Goal: Find specific page/section: Find specific page/section

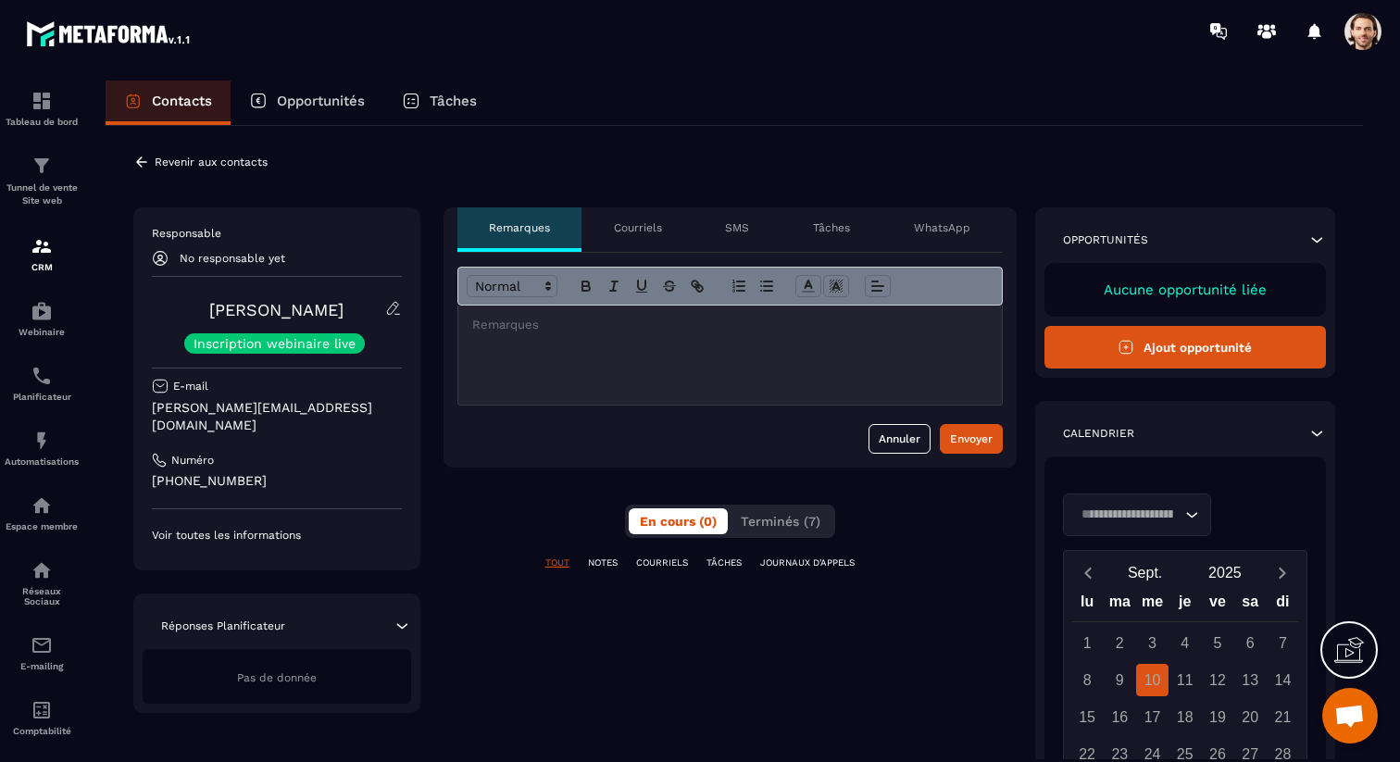
click at [138, 161] on icon at bounding box center [141, 161] width 11 height 10
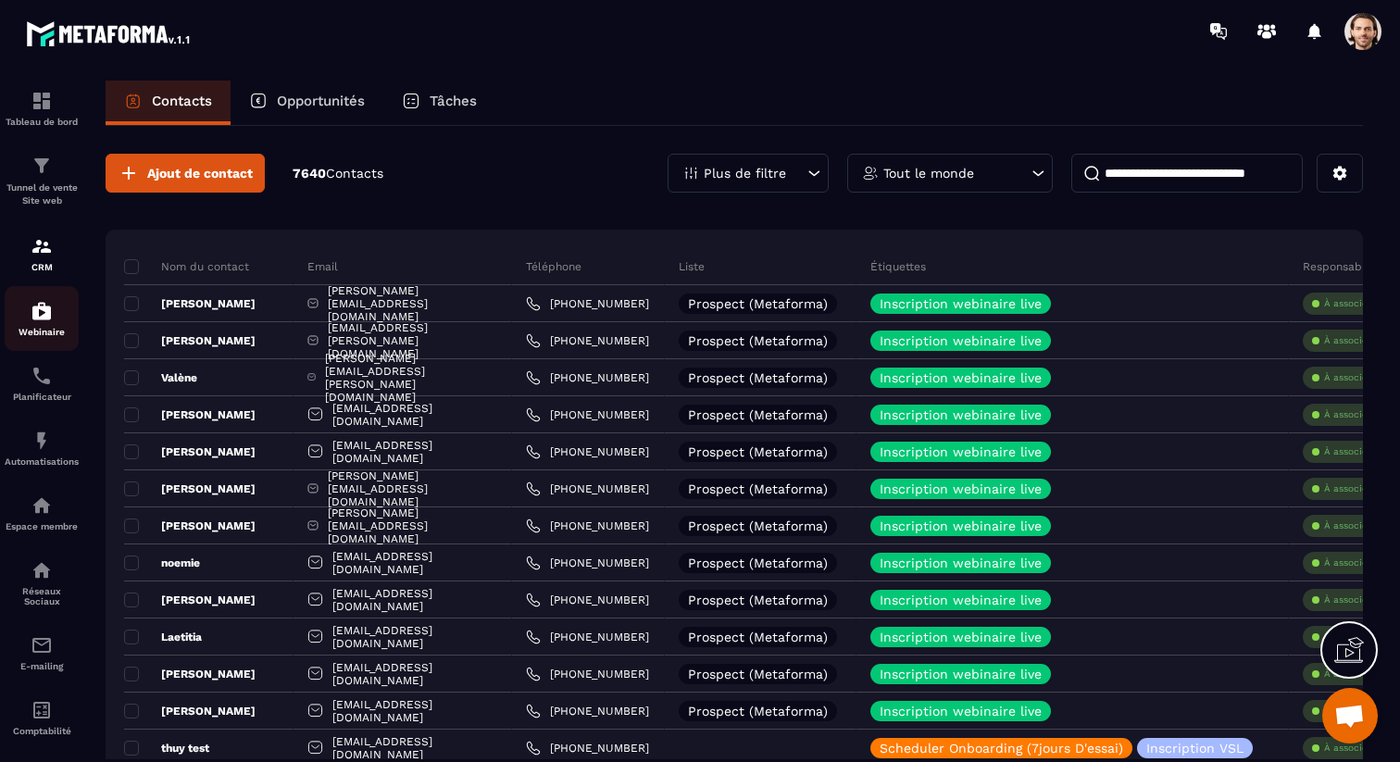
click at [32, 324] on div "Webinaire" at bounding box center [42, 318] width 74 height 37
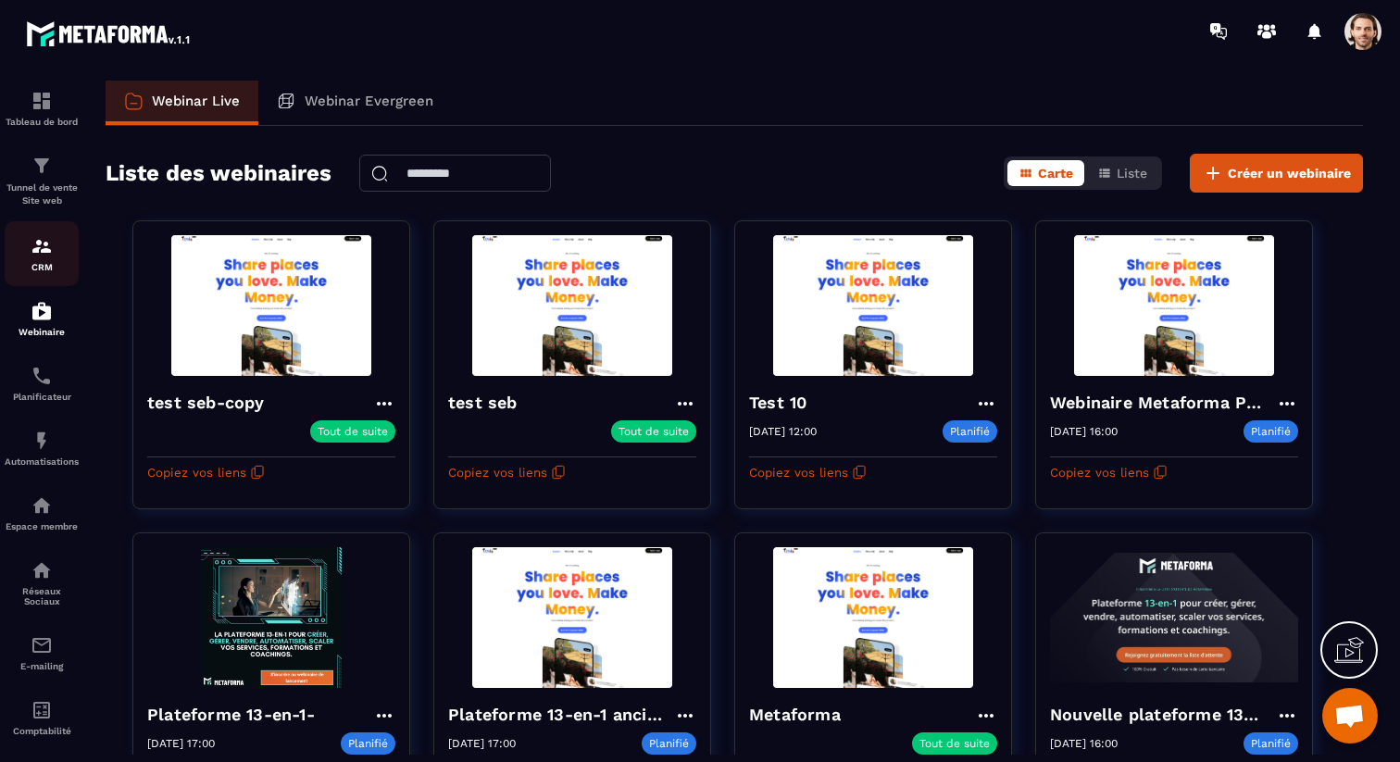
click at [36, 251] on img at bounding box center [42, 246] width 22 height 22
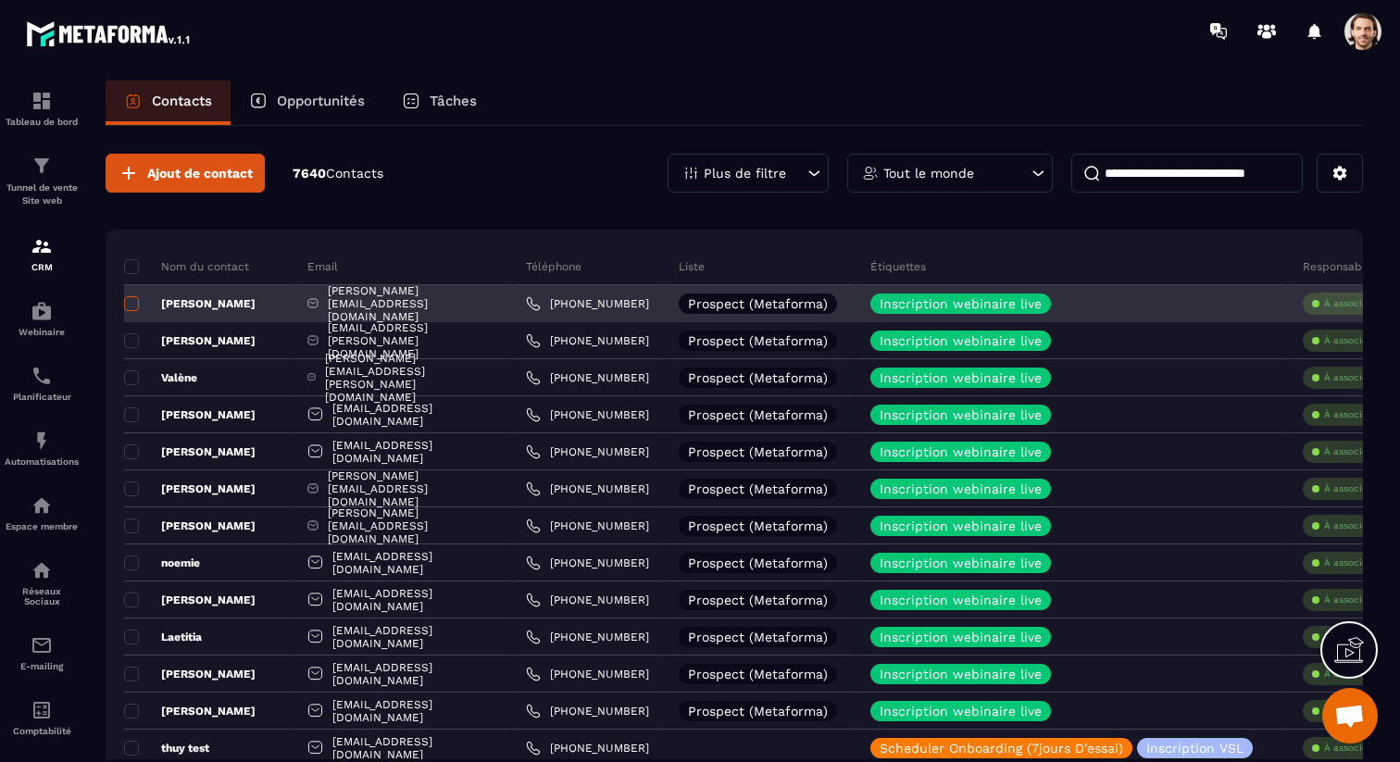
click at [136, 306] on span at bounding box center [131, 303] width 15 height 15
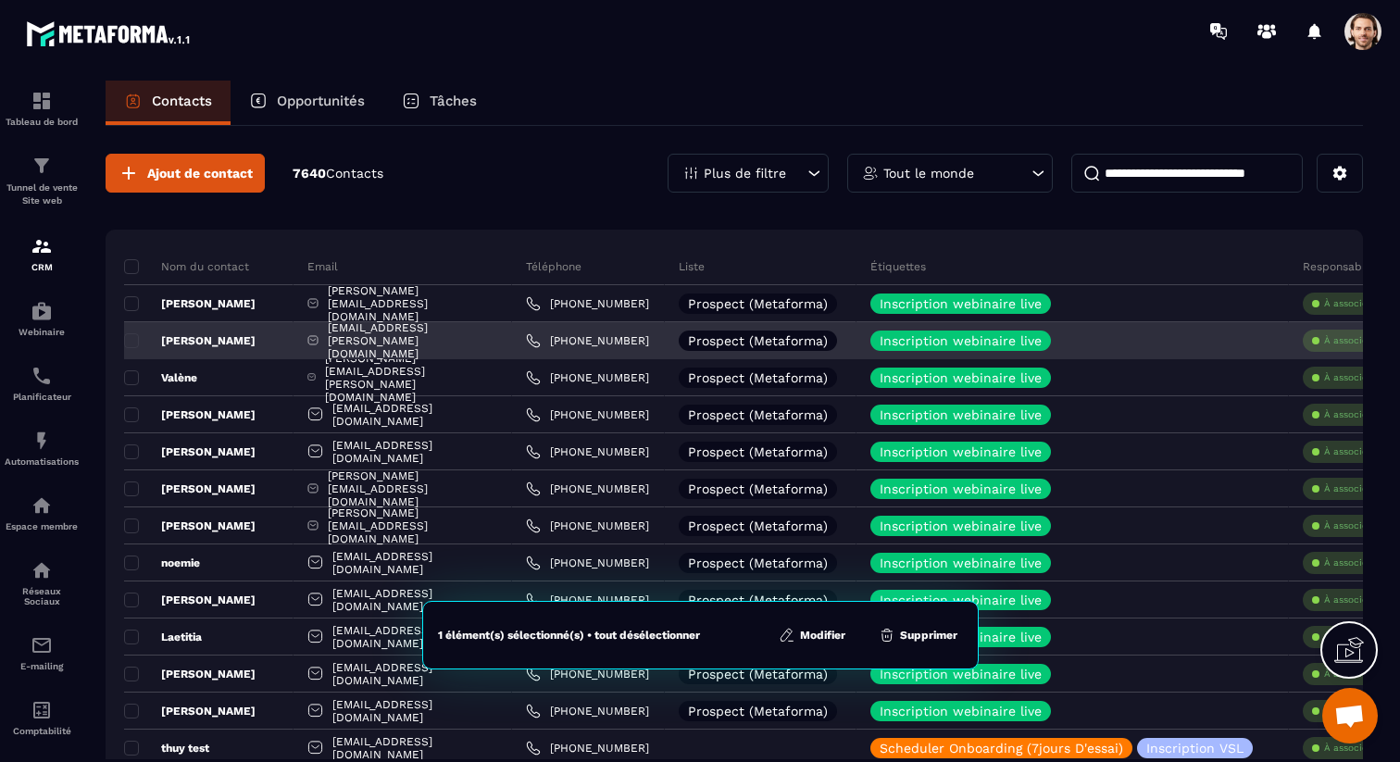
click at [140, 336] on p "[PERSON_NAME]" at bounding box center [189, 340] width 131 height 15
